Goal: Information Seeking & Learning: Find specific fact

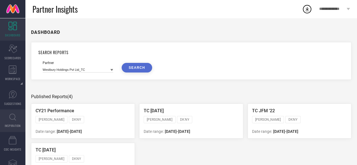
click at [10, 121] on link "INSPIRATION" at bounding box center [12, 120] width 25 height 23
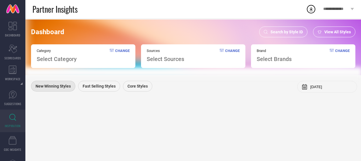
click at [290, 32] on span "Search by Style ID" at bounding box center [286, 32] width 32 height 5
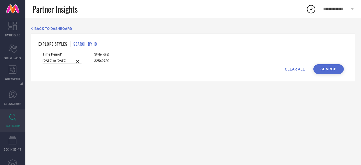
drag, startPoint x: 122, startPoint y: 58, endPoint x: 76, endPoint y: 63, distance: 45.4
click at [76, 63] on div "Time Period* [DATE] to [DATE] Style Id(s) 32542730" at bounding box center [193, 58] width 301 height 12
paste input "55% 734"
drag, startPoint x: 113, startPoint y: 61, endPoint x: 76, endPoint y: 57, distance: 37.5
click at [76, 57] on div "Time Period* [DATE] to [DATE] Style Id(s) 55% 734" at bounding box center [193, 58] width 301 height 12
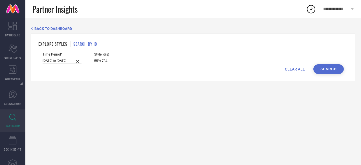
paste input
click at [76, 57] on div "Time Period* [DATE] to [DATE]" at bounding box center [62, 58] width 39 height 12
drag, startPoint x: 81, startPoint y: 59, endPoint x: 50, endPoint y: 57, distance: 31.1
click at [50, 57] on div "Time Period* [DATE] to [DATE] Style Id(s) 55% 734" at bounding box center [193, 58] width 301 height 12
paste input "33294757"
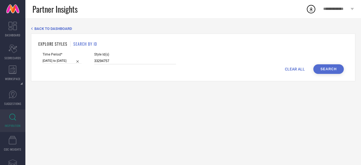
type input "33294757"
click at [325, 65] on button "Search" at bounding box center [328, 69] width 30 height 10
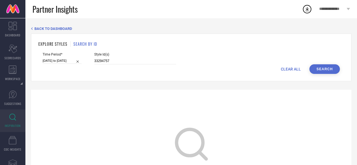
click at [70, 62] on input "[DATE] to [DATE]" at bounding box center [62, 61] width 39 height 6
select select "1"
select select "2025"
select select "2"
select select "2025"
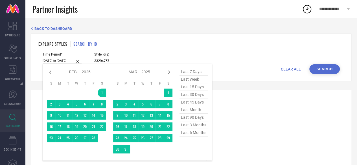
click at [191, 135] on span "last 6 months" at bounding box center [193, 133] width 28 height 8
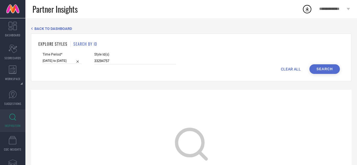
click at [326, 71] on button "Search" at bounding box center [324, 69] width 30 height 10
click at [65, 61] on input "[DATE] to [DATE]" at bounding box center [62, 61] width 39 height 6
select select "1"
select select "2025"
select select "2"
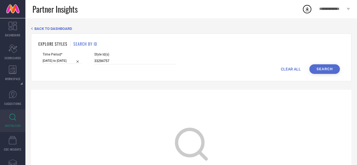
select select "2025"
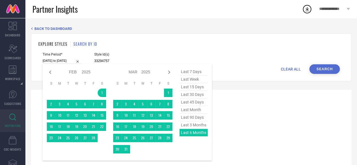
click at [197, 126] on span "last 3 months" at bounding box center [193, 125] width 28 height 8
type input "[DATE] to [DATE]"
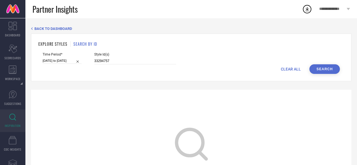
click at [328, 63] on div "Time Period* [DATE] to [DATE] Style Id(s) 33294757" at bounding box center [191, 58] width 297 height 12
click at [327, 69] on button "Search" at bounding box center [324, 69] width 30 height 10
drag, startPoint x: 112, startPoint y: 63, endPoint x: 49, endPoint y: 46, distance: 64.7
click at [49, 46] on div "EXPLORE STYLES SEARCH BY ID Time Period* [DATE] to [DATE] Style Id(s) 33294757 …" at bounding box center [191, 58] width 320 height 48
click at [57, 58] on div "Time Period* [DATE] to [DATE]" at bounding box center [62, 58] width 39 height 12
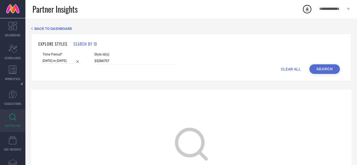
click at [60, 60] on input "[DATE] to [DATE]" at bounding box center [62, 61] width 39 height 6
select select "4"
select select "2025"
select select "5"
select select "2025"
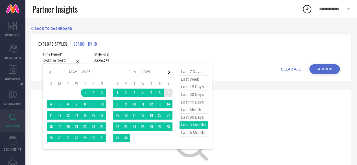
click at [168, 72] on icon at bounding box center [169, 72] width 7 height 7
select select "5"
select select "2025"
select select "6"
select select "2025"
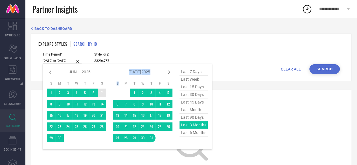
click at [168, 72] on icon at bounding box center [169, 72] width 7 height 7
select select "6"
select select "2025"
select select "7"
select select "2025"
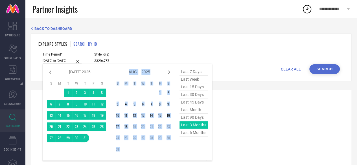
click at [168, 72] on icon at bounding box center [169, 72] width 7 height 7
select select "7"
select select "2025"
select select "8"
select select "2025"
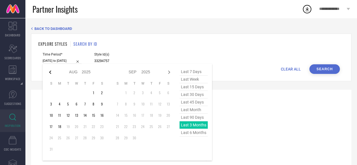
click at [52, 71] on icon at bounding box center [50, 72] width 7 height 7
select select "6"
select select "2025"
select select "7"
select select "2025"
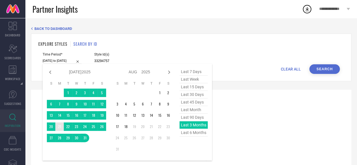
type input "After [DATE]"
click at [57, 125] on td "21" at bounding box center [59, 126] width 8 height 8
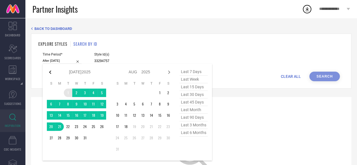
click at [48, 75] on icon at bounding box center [50, 72] width 7 height 7
select select "5"
select select "2025"
select select "6"
select select "2025"
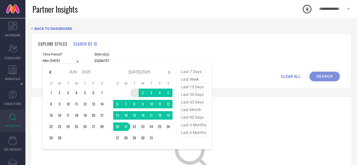
click at [48, 75] on icon at bounding box center [50, 72] width 7 height 7
select select "4"
select select "2025"
select select "5"
select select "2025"
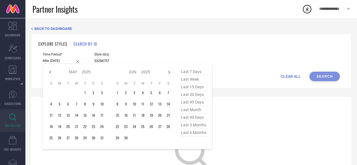
click at [49, 76] on div "Jan Feb Mar Apr May Jun [DATE] Aug Sep Oct Nov [DATE] 2016 2017 2018 2019 2020 …" at bounding box center [76, 72] width 59 height 8
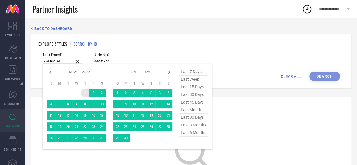
click at [84, 98] on table "S M T W T F S 1 2 3 4 5 6 7 8 9 10 11 12 13 14 15 16 17 18 19 20 21 22 23 24 25…" at bounding box center [76, 111] width 59 height 67
type input "[DATE] to [DATE]"
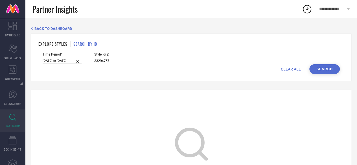
click at [331, 66] on button "Search" at bounding box center [324, 69] width 30 height 10
